Goal: Task Accomplishment & Management: Use online tool/utility

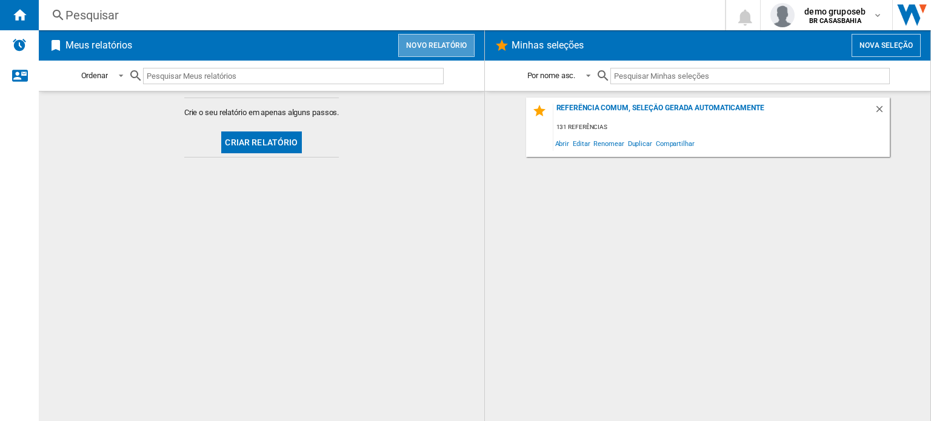
click at [445, 40] on button "Novo relatório" at bounding box center [436, 45] width 76 height 23
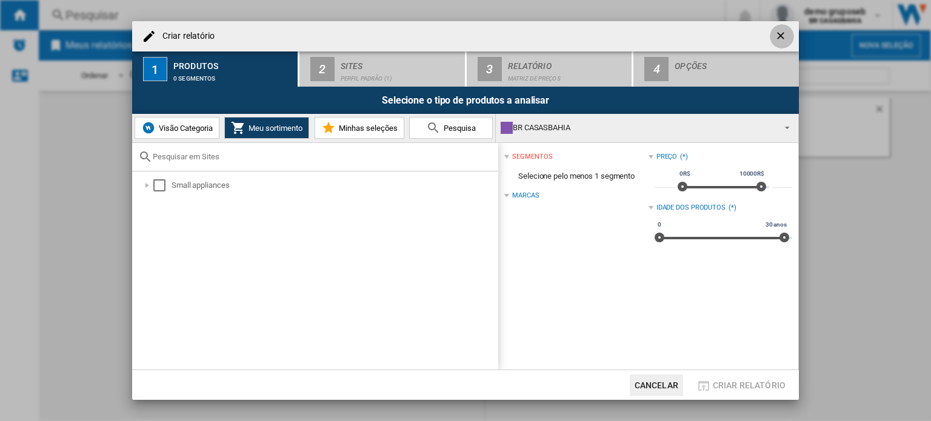
click at [786, 43] on ng-md-icon "getI18NText('BUTTONS.CLOSE_DIALOG')" at bounding box center [782, 37] width 15 height 15
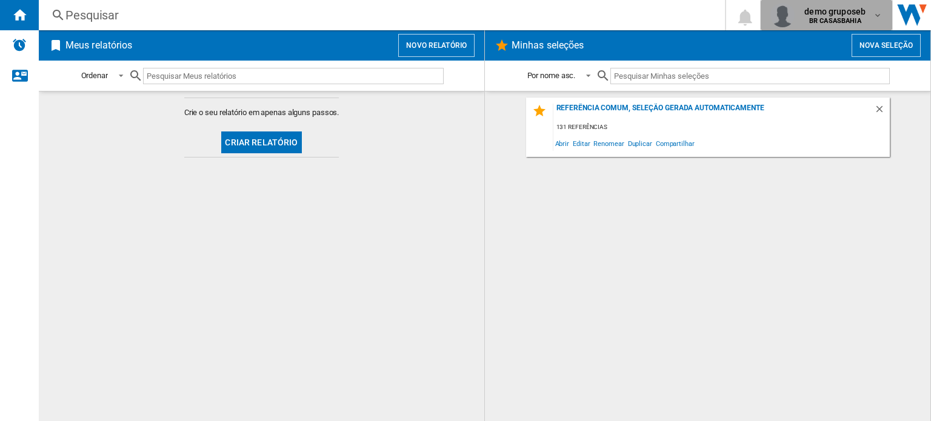
click at [852, 21] on b "BR CASASBAHIA" at bounding box center [835, 21] width 52 height 8
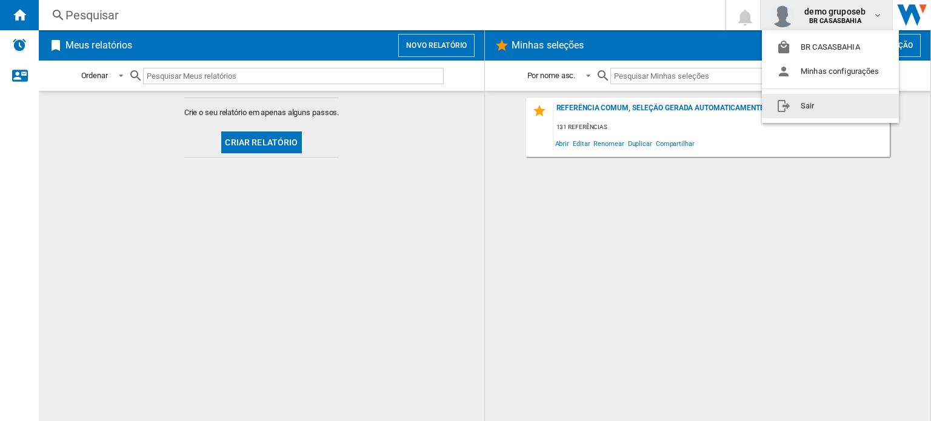
click at [832, 102] on button "Sair" at bounding box center [830, 106] width 137 height 24
